Goal: Task Accomplishment & Management: Manage account settings

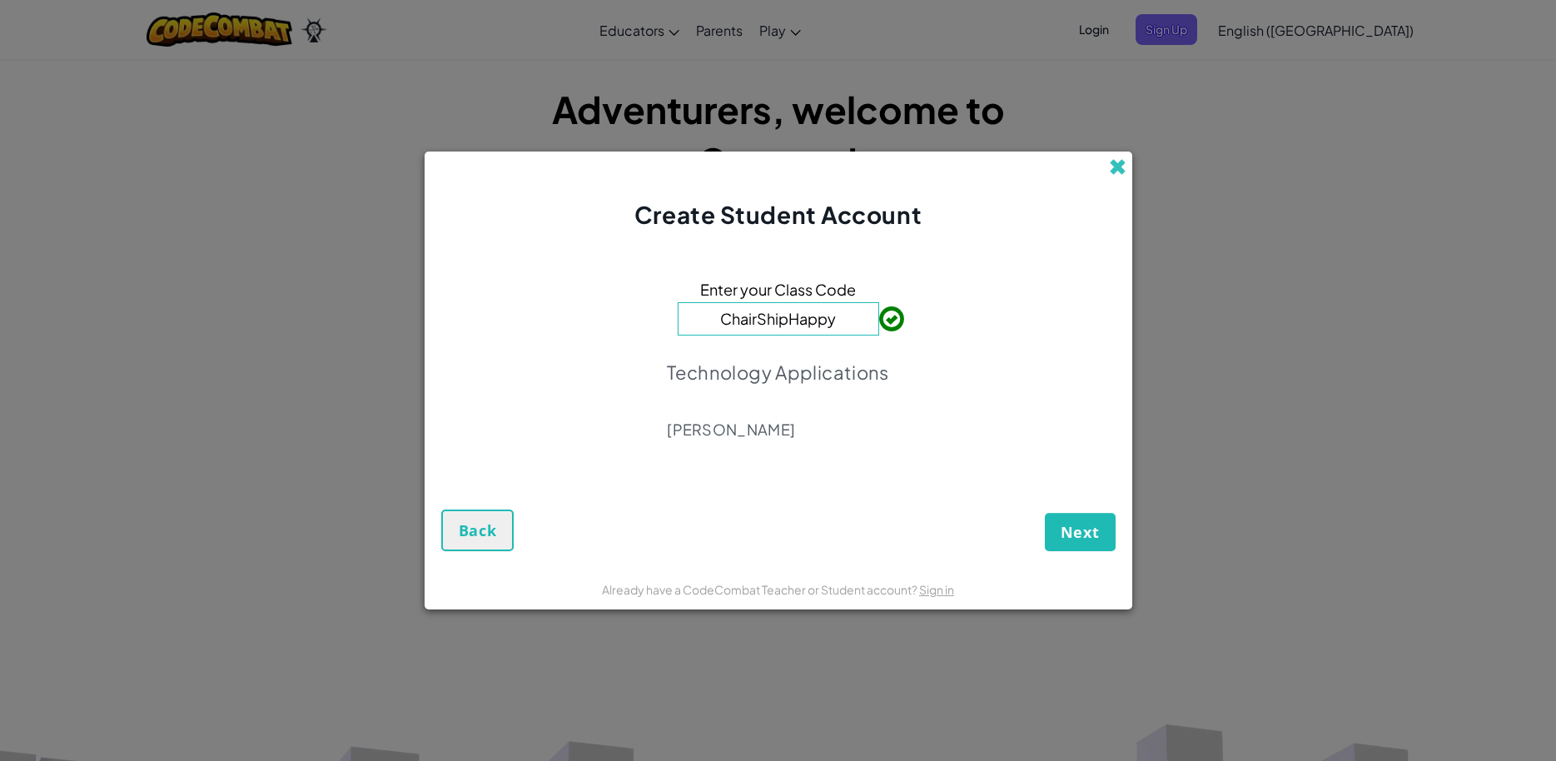
click at [1112, 164] on span at bounding box center [1117, 166] width 17 height 17
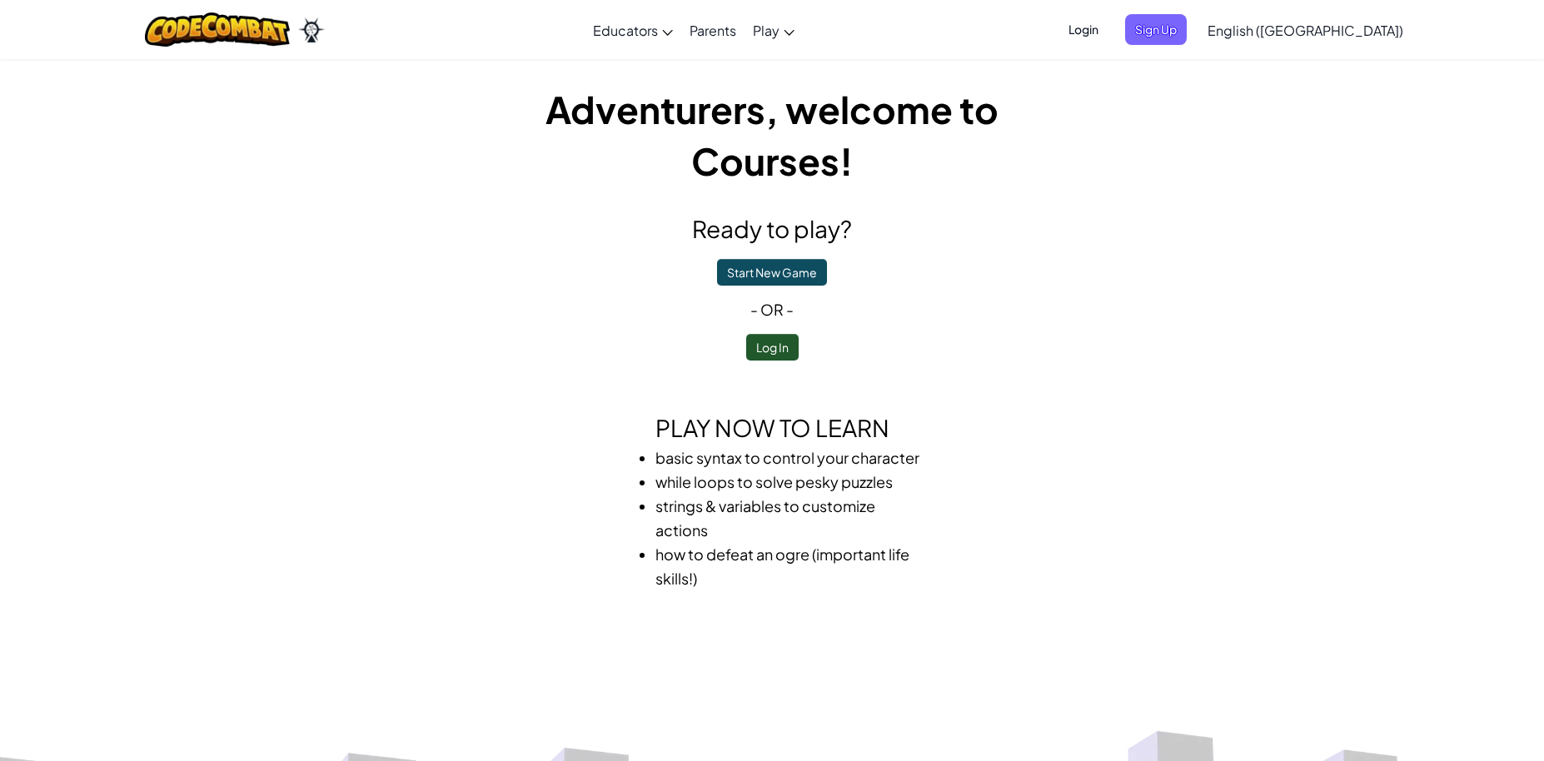
click at [1108, 17] on span "Login" at bounding box center [1083, 29] width 50 height 31
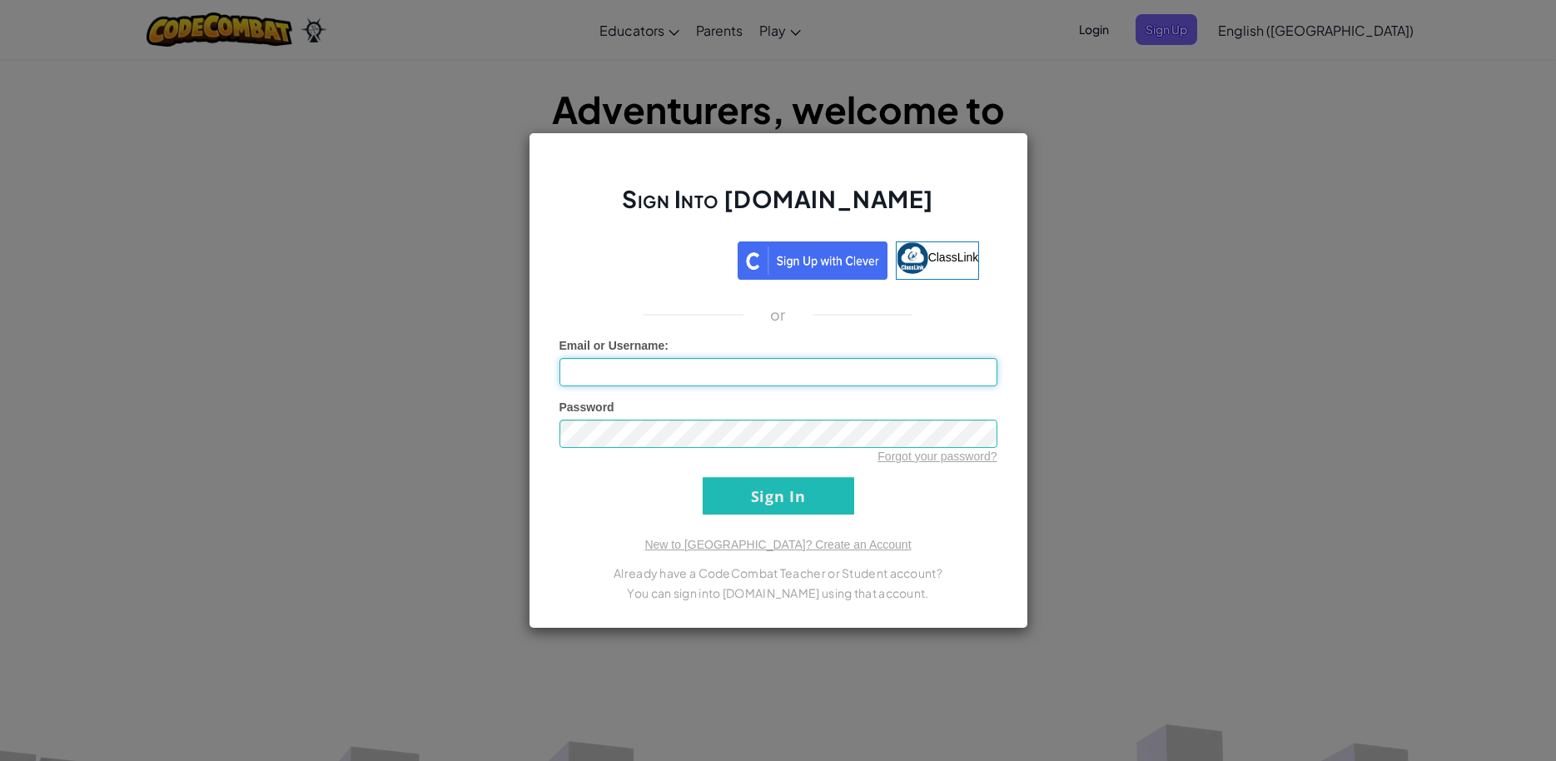
type input "m"
type input "MillerB2068"
click at [703, 477] on input "Sign In" at bounding box center [779, 495] width 152 height 37
